Goal: Transaction & Acquisition: Purchase product/service

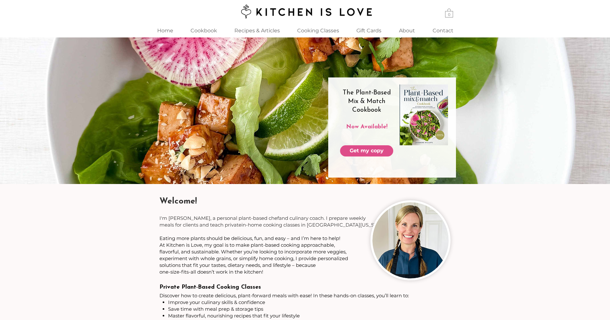
click at [270, 247] on span "At Kitchen is Love, my goal is to make plant-based cooking approachable," at bounding box center [248, 245] width 176 height 6
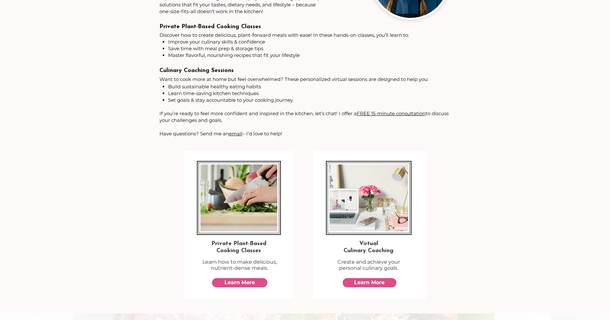
scroll to position [211, 0]
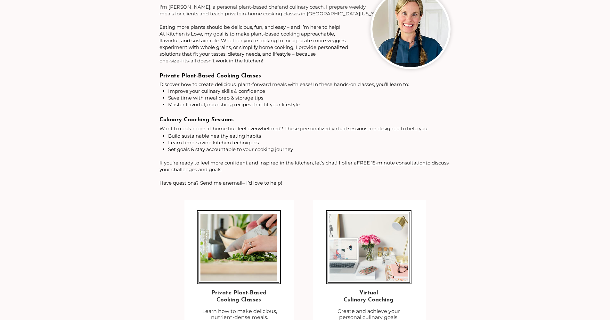
click at [254, 165] on span "If you’re ready to feel more confident and inspired in the kitchen, let’s chat!…" at bounding box center [304, 166] width 289 height 13
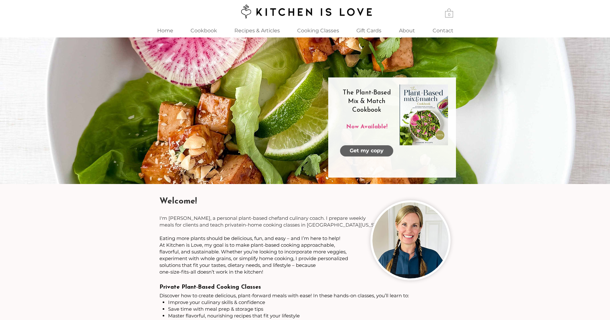
click at [355, 152] on span "Get my copy" at bounding box center [367, 150] width 34 height 7
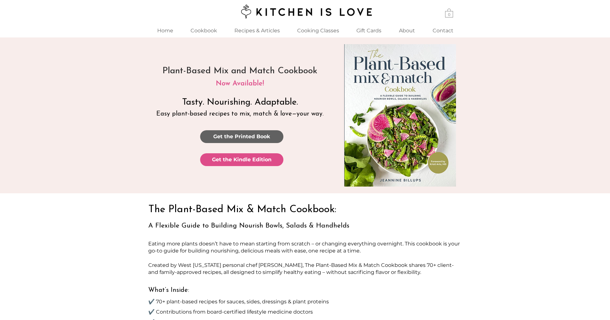
click at [248, 138] on span "Get the Printed Book" at bounding box center [241, 136] width 57 height 7
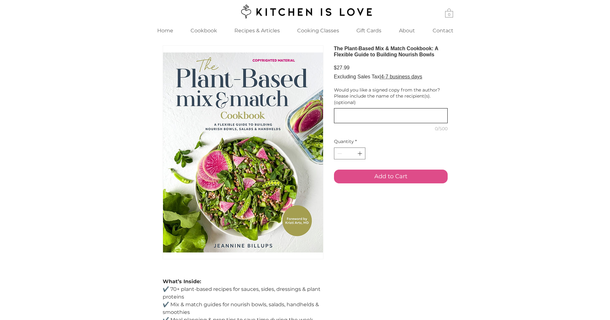
click at [357, 120] on textarea "Would you like a signed copy from the author? Please include the name of the re…" at bounding box center [390, 115] width 113 height 9
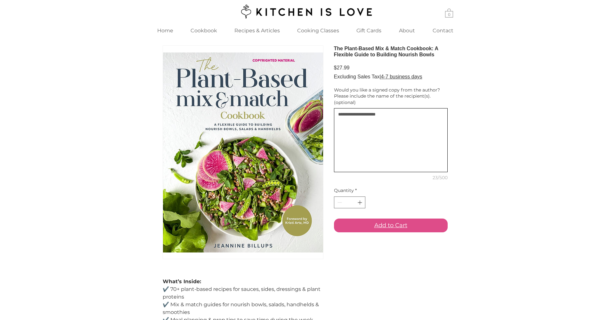
type textarea "**********"
click at [387, 230] on span "Add to Cart" at bounding box center [391, 225] width 33 height 9
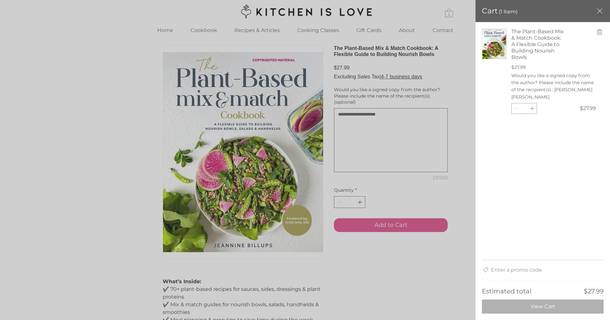
click at [528, 309] on button "View Cart" at bounding box center [543, 307] width 122 height 14
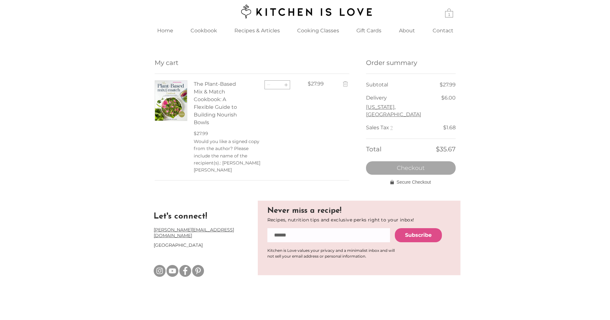
click at [395, 162] on button "Checkout" at bounding box center [411, 167] width 90 height 13
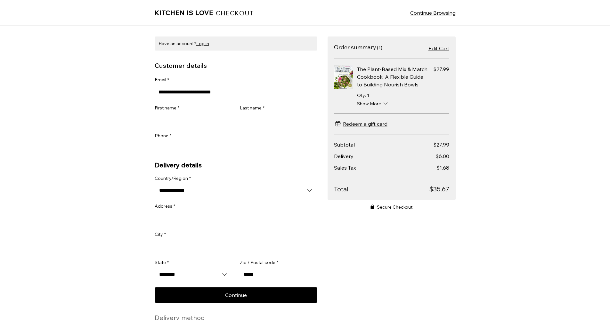
type input "**********"
type input "******"
type input "*********"
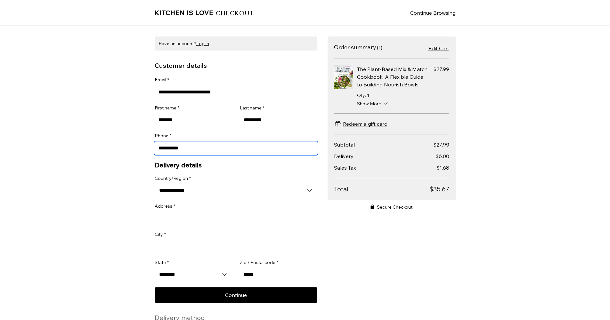
type input "**********"
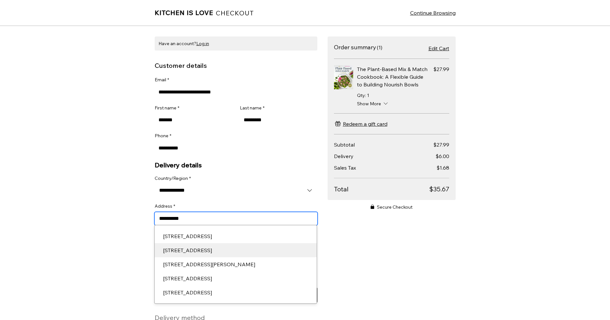
click at [222, 251] on div "[STREET_ADDRESS]" at bounding box center [235, 251] width 153 height 8
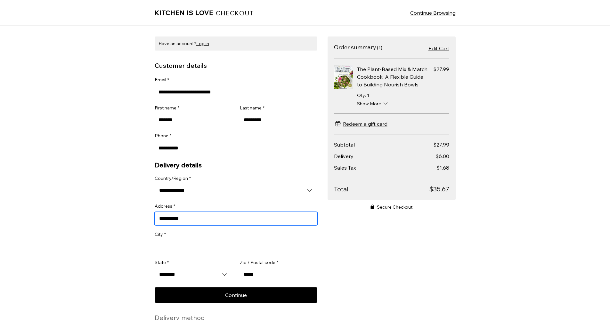
type input "**********"
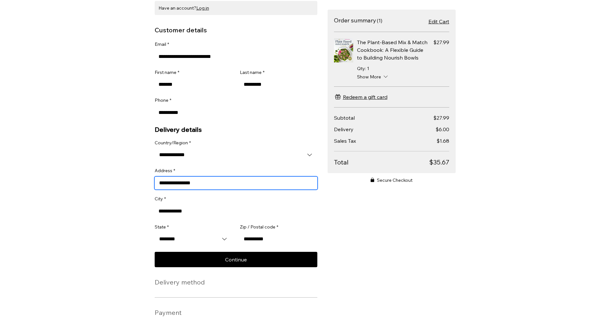
scroll to position [87, 0]
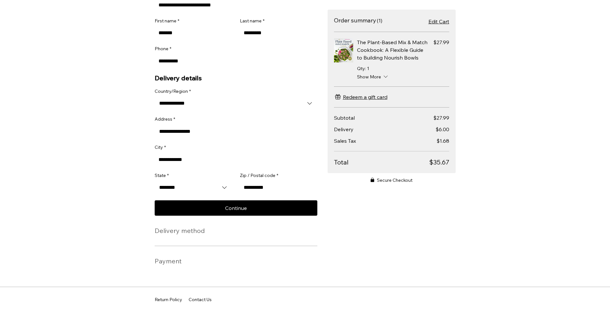
click at [197, 235] on h2 "Delivery method" at bounding box center [180, 231] width 50 height 8
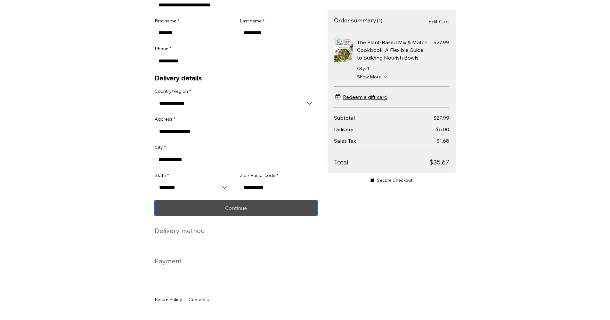
click at [241, 216] on button "Continue" at bounding box center [236, 208] width 163 height 15
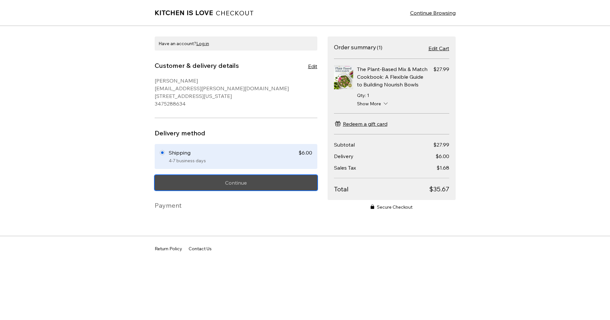
click at [239, 186] on span "Continue" at bounding box center [236, 182] width 22 height 5
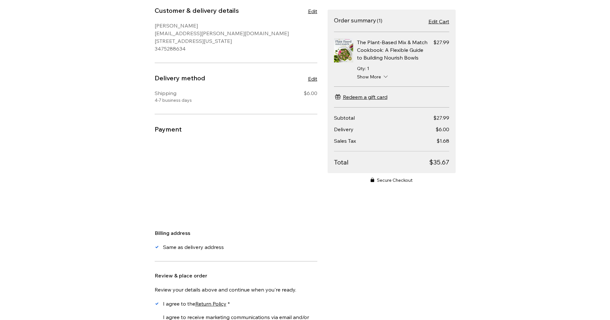
scroll to position [171, 0]
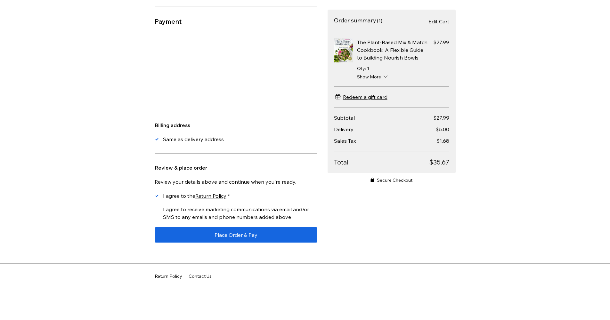
click at [155, 214] on span "main content" at bounding box center [157, 213] width 4 height 4
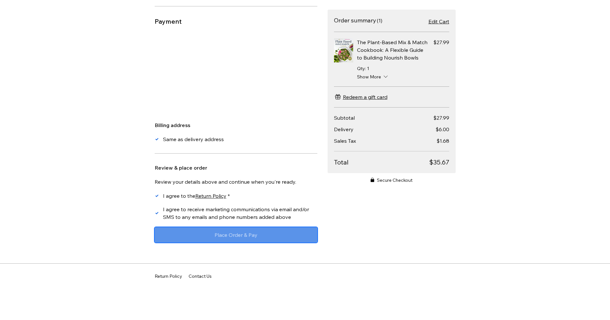
click at [234, 238] on span "Place Order & Pay" at bounding box center [236, 235] width 43 height 5
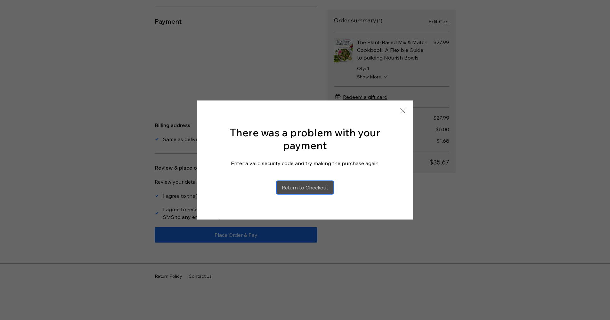
click at [302, 185] on span "Return to Checkout" at bounding box center [305, 187] width 46 height 5
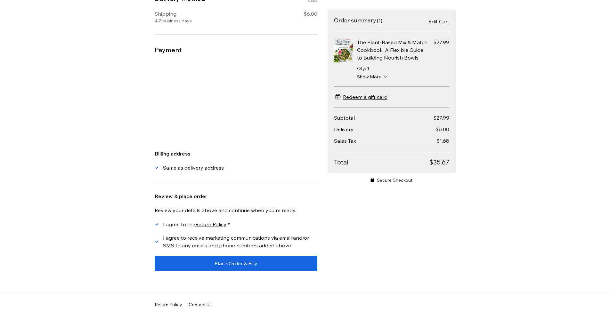
scroll to position [133, 0]
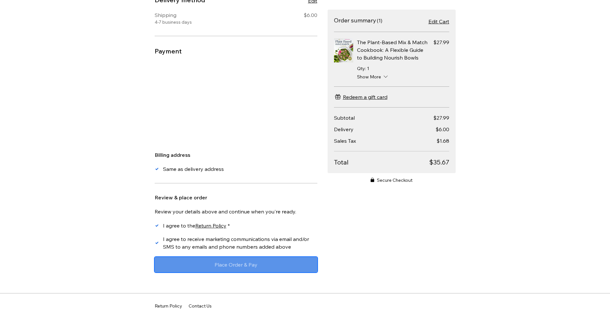
click at [215, 268] on span "Place Order & Pay" at bounding box center [236, 264] width 43 height 5
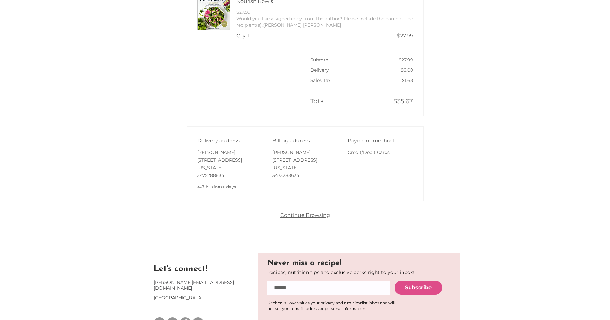
scroll to position [142, 0]
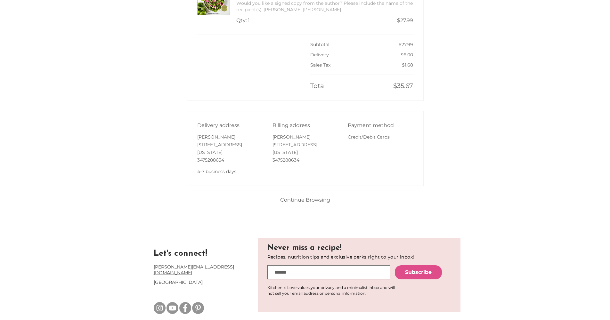
click at [306, 277] on input "email" at bounding box center [329, 273] width 123 height 14
type input "**********"
click at [413, 275] on span "Subscribe" at bounding box center [418, 272] width 27 height 7
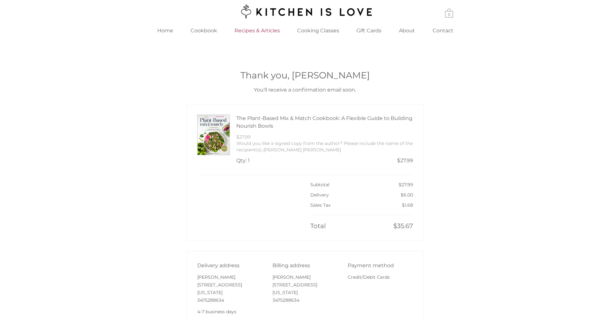
click at [258, 30] on p "Recipes & Articles" at bounding box center [257, 31] width 52 height 14
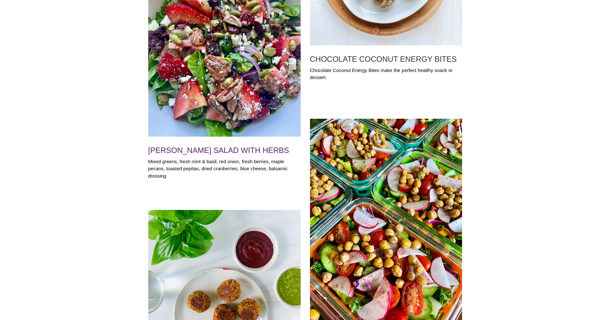
scroll to position [643, 0]
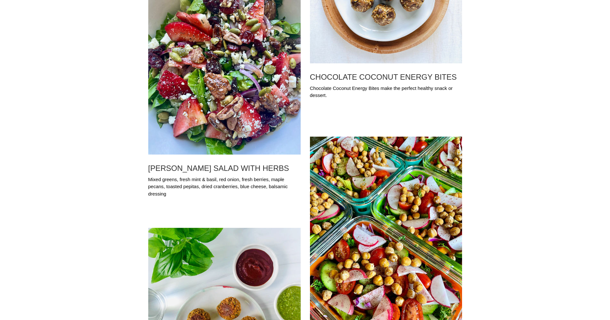
click at [230, 91] on img "Blog feed" at bounding box center [224, 67] width 153 height 176
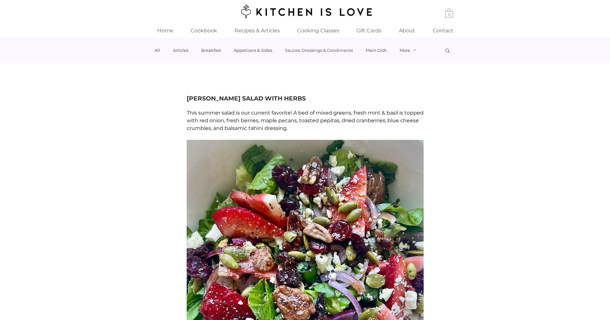
click at [320, 52] on link "Sauces, Dressings & Condiments" at bounding box center [319, 50] width 68 height 5
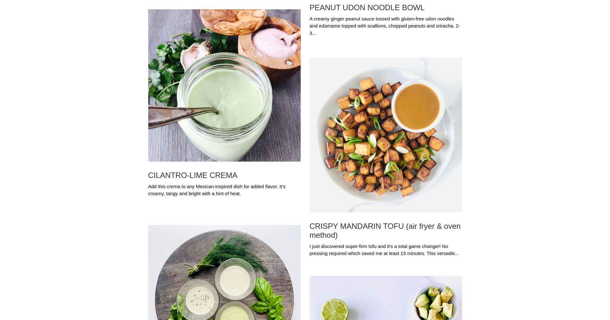
scroll to position [554, 0]
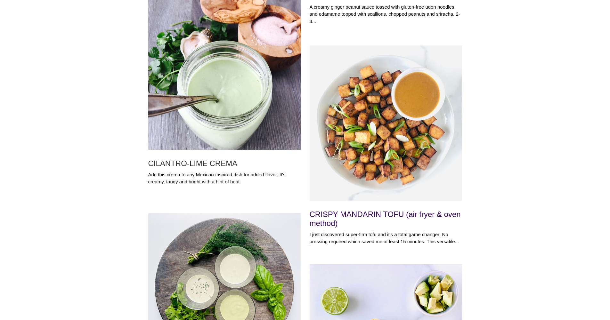
click at [326, 222] on h2 "CRISPY MANDARIN TOFU (air fryer & oven method)" at bounding box center [386, 219] width 153 height 18
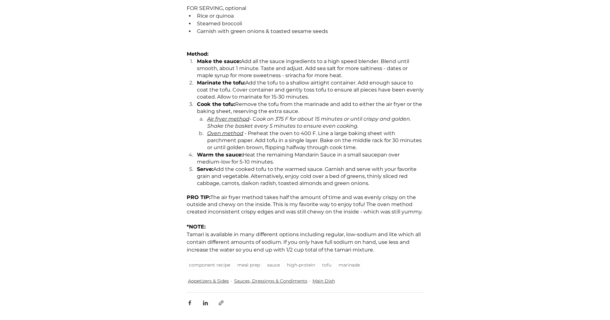
scroll to position [657, 0]
